Goal: Task Accomplishment & Management: Use online tool/utility

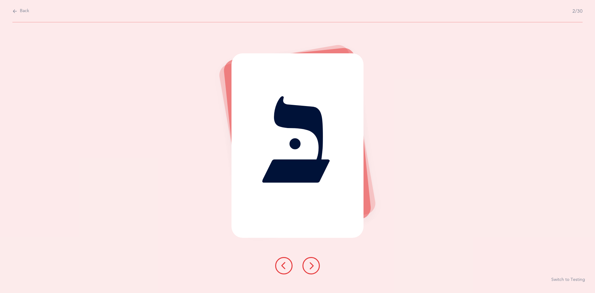
click at [310, 263] on icon at bounding box center [310, 265] width 7 height 7
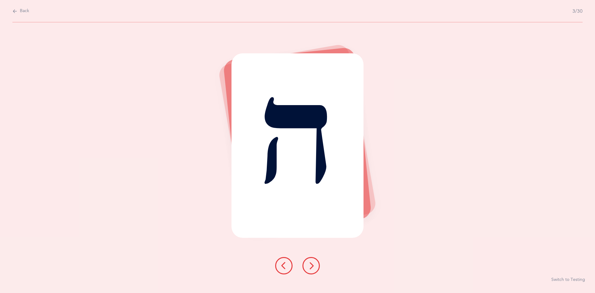
click at [309, 261] on button at bounding box center [311, 265] width 17 height 17
click at [312, 260] on button at bounding box center [311, 265] width 17 height 17
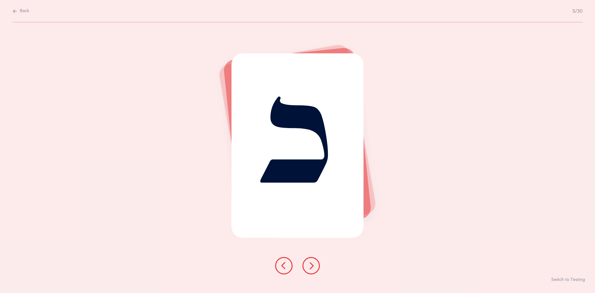
click at [313, 259] on button at bounding box center [311, 265] width 17 height 17
click at [308, 266] on icon at bounding box center [310, 265] width 7 height 7
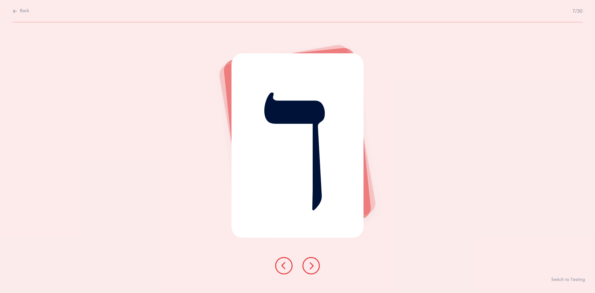
click at [309, 264] on icon at bounding box center [310, 265] width 7 height 7
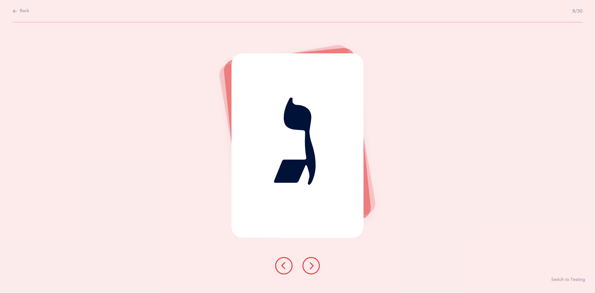
click at [309, 264] on icon at bounding box center [310, 265] width 7 height 7
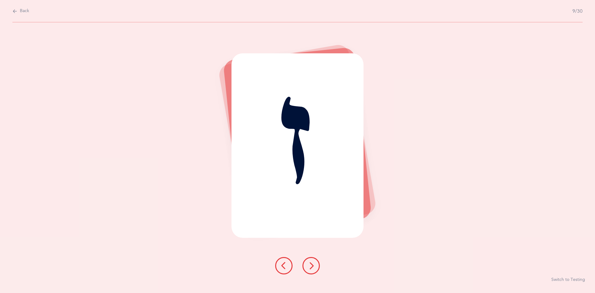
click at [309, 266] on icon at bounding box center [310, 265] width 7 height 7
click at [311, 264] on icon at bounding box center [310, 265] width 7 height 7
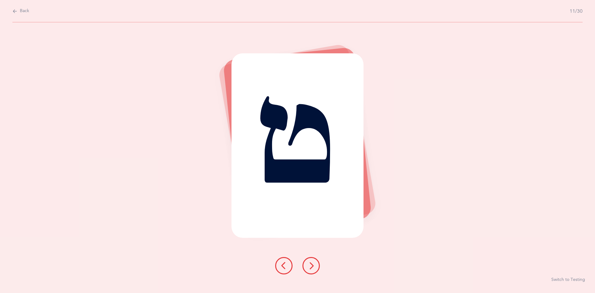
click at [309, 263] on icon at bounding box center [310, 265] width 7 height 7
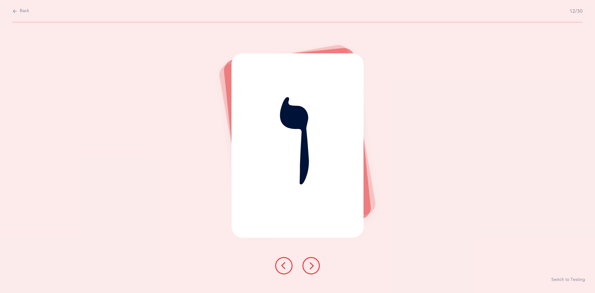
click at [311, 261] on button at bounding box center [311, 265] width 17 height 17
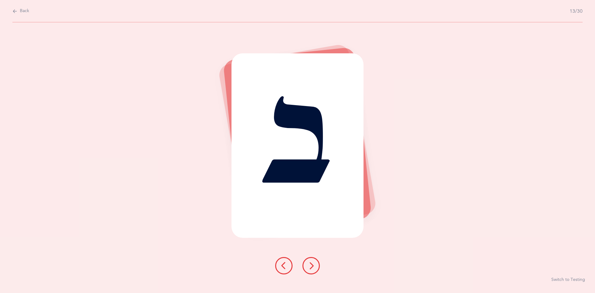
click at [312, 265] on icon at bounding box center [310, 265] width 7 height 7
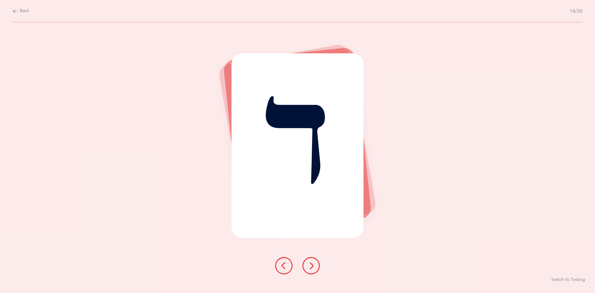
click at [312, 262] on icon at bounding box center [310, 265] width 7 height 7
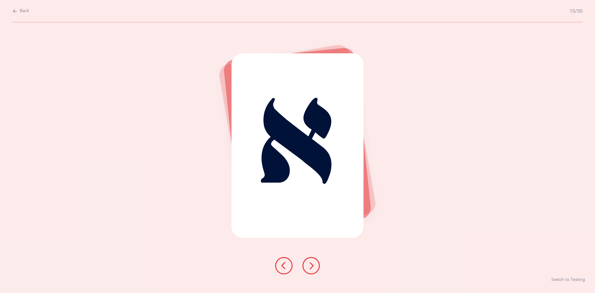
click at [313, 264] on icon at bounding box center [310, 265] width 7 height 7
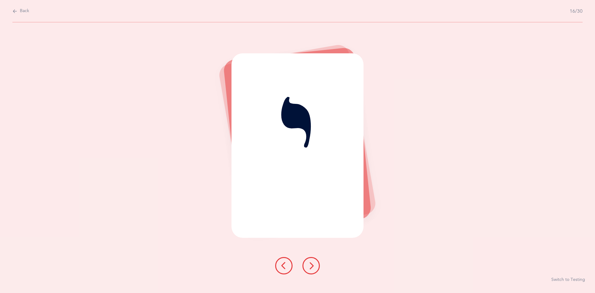
click at [312, 261] on button at bounding box center [311, 265] width 17 height 17
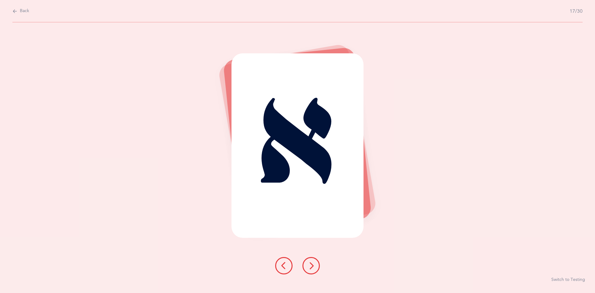
click at [312, 263] on icon at bounding box center [310, 265] width 7 height 7
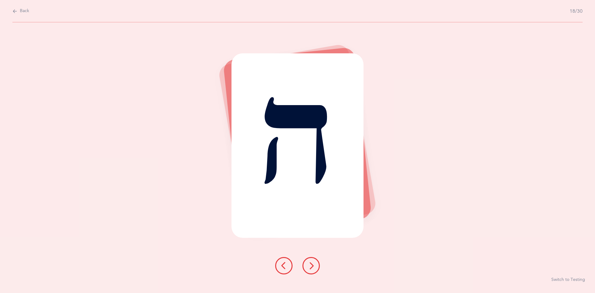
click at [313, 258] on button at bounding box center [311, 265] width 17 height 17
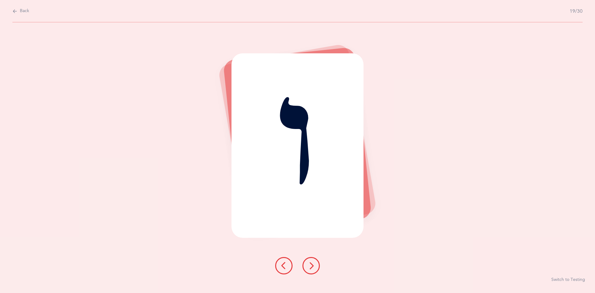
click at [311, 260] on button at bounding box center [311, 265] width 17 height 17
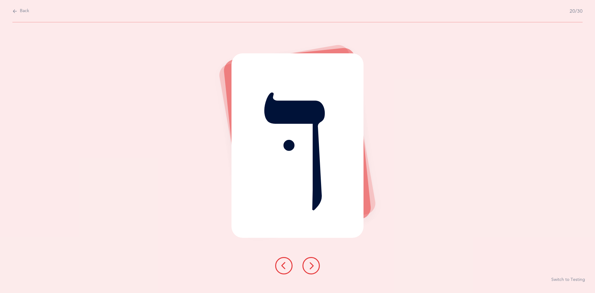
click at [312, 263] on icon at bounding box center [310, 265] width 7 height 7
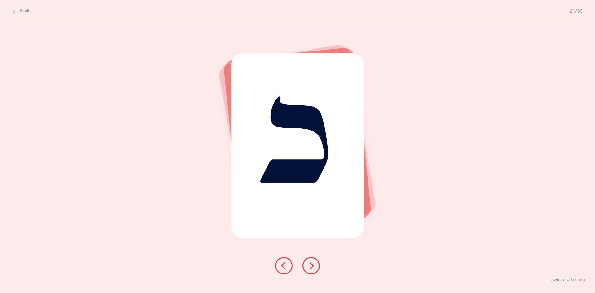
click at [312, 263] on icon at bounding box center [310, 265] width 7 height 7
click at [311, 263] on icon at bounding box center [310, 265] width 7 height 7
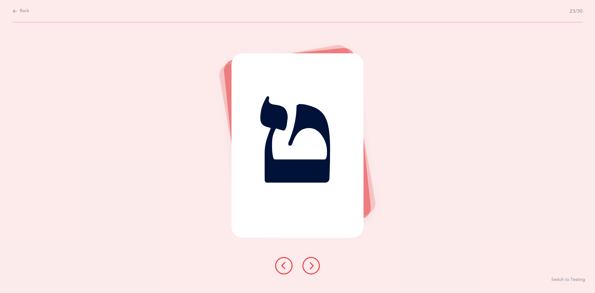
click at [312, 262] on icon at bounding box center [310, 265] width 7 height 7
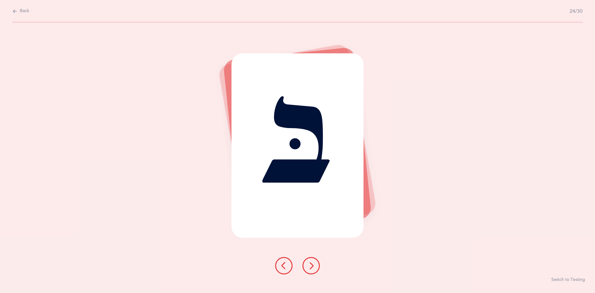
click at [313, 266] on icon at bounding box center [310, 265] width 7 height 7
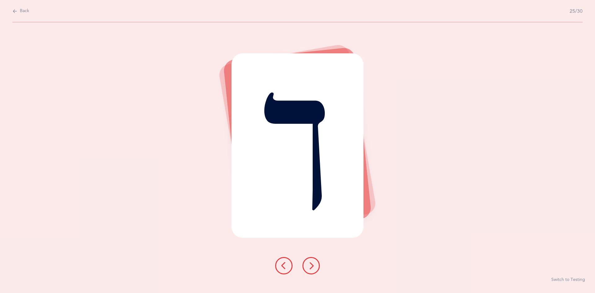
click at [311, 263] on icon at bounding box center [310, 265] width 7 height 7
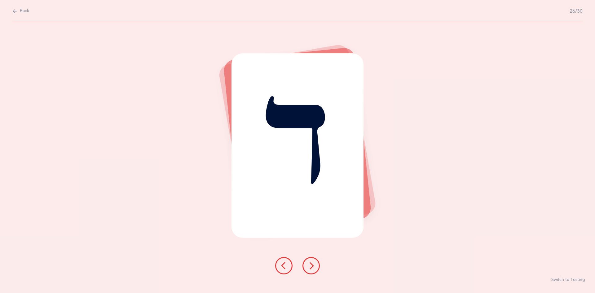
click at [310, 263] on icon at bounding box center [310, 265] width 7 height 7
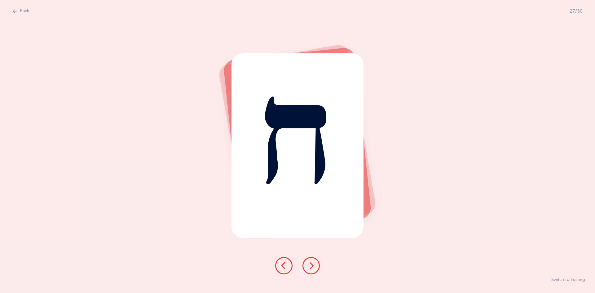
click at [310, 264] on icon at bounding box center [310, 265] width 7 height 7
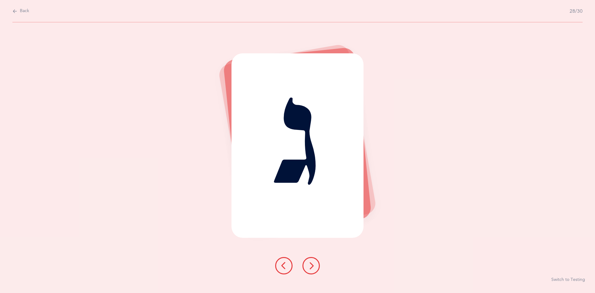
click at [309, 262] on icon at bounding box center [310, 265] width 7 height 7
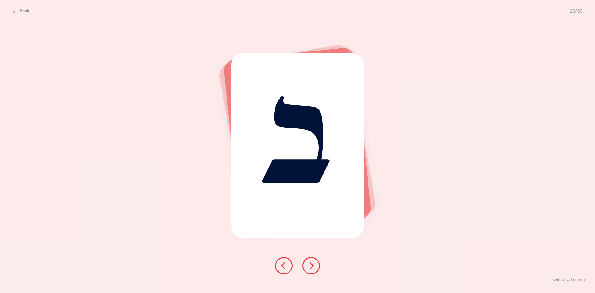
click at [310, 266] on icon at bounding box center [310, 265] width 7 height 7
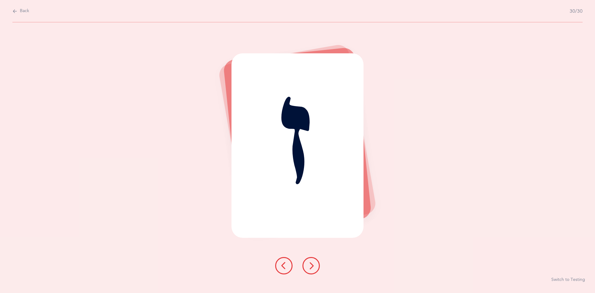
click at [310, 263] on icon at bounding box center [310, 265] width 7 height 7
